Goal: Task Accomplishment & Management: Use online tool/utility

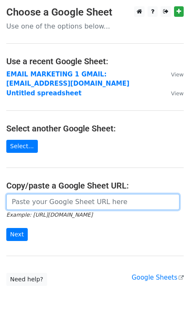
click at [61, 202] on input "url" at bounding box center [92, 202] width 173 height 16
paste input "[URL][DOMAIN_NAME]"
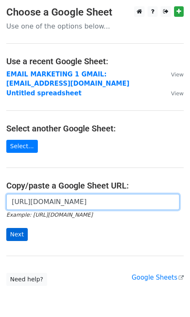
type input "[URL][DOMAIN_NAME]"
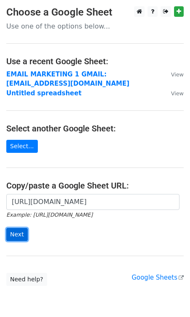
click at [16, 235] on input "Next" at bounding box center [16, 234] width 21 height 13
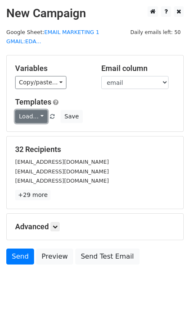
click at [30, 110] on link "Load..." at bounding box center [31, 116] width 32 height 13
click at [34, 128] on link "dm 1" at bounding box center [49, 134] width 66 height 13
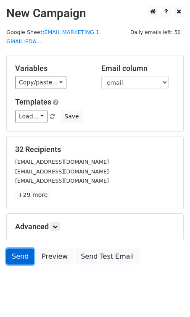
click at [19, 249] on link "Send" at bounding box center [20, 257] width 28 height 16
